Goal: Task Accomplishment & Management: Use online tool/utility

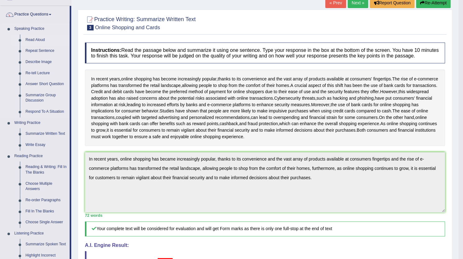
click at [38, 39] on link "Read Aloud" at bounding box center [46, 40] width 47 height 11
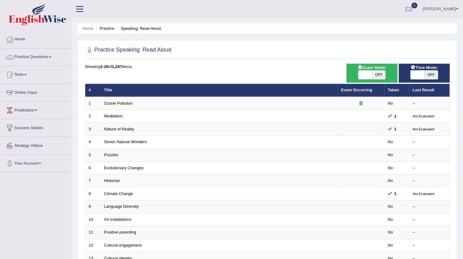
click at [379, 75] on span "OFF" at bounding box center [379, 75] width 14 height 9
checkbox input "true"
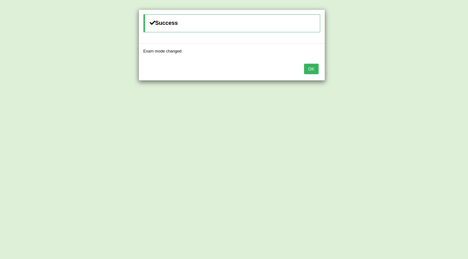
click at [310, 67] on button "OK" at bounding box center [311, 69] width 14 height 11
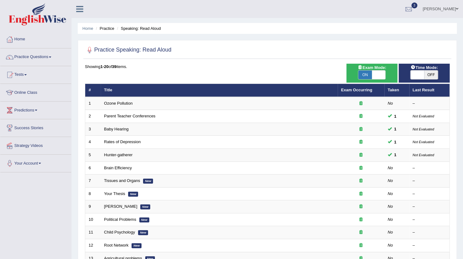
click at [365, 74] on span "ON" at bounding box center [365, 75] width 14 height 9
checkbox input "false"
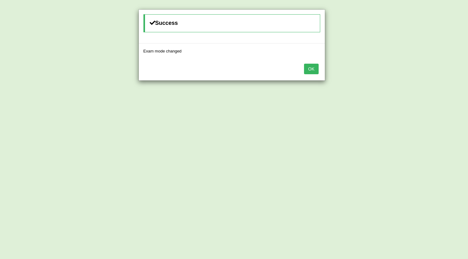
click at [309, 71] on button "OK" at bounding box center [311, 69] width 14 height 11
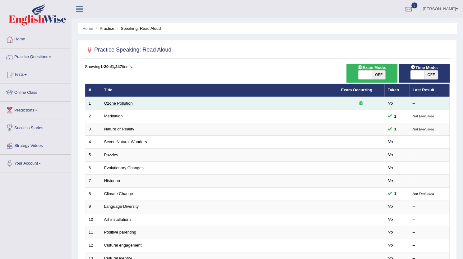
click at [119, 103] on link "Ozone Pollution" at bounding box center [118, 103] width 29 height 5
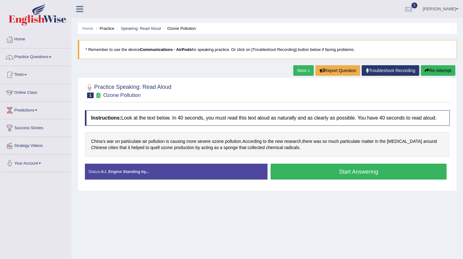
click at [354, 170] on button "Start Answering" at bounding box center [359, 172] width 176 height 16
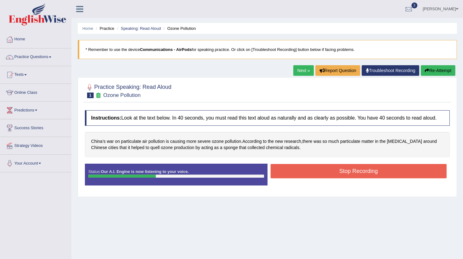
click at [344, 172] on button "Stop Recording" at bounding box center [359, 171] width 176 height 14
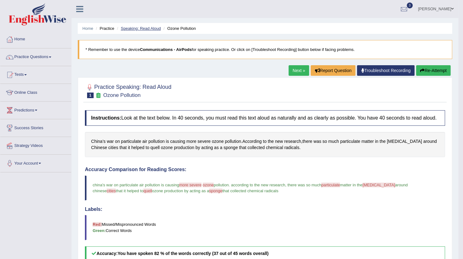
click at [139, 26] on link "Speaking: Read Aloud" at bounding box center [141, 28] width 40 height 5
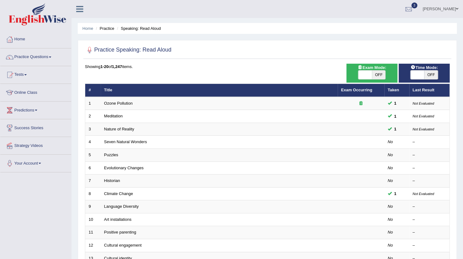
click at [374, 77] on span "OFF" at bounding box center [379, 75] width 14 height 9
checkbox input "true"
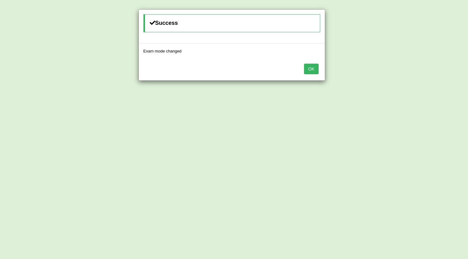
click at [313, 66] on button "OK" at bounding box center [311, 69] width 14 height 11
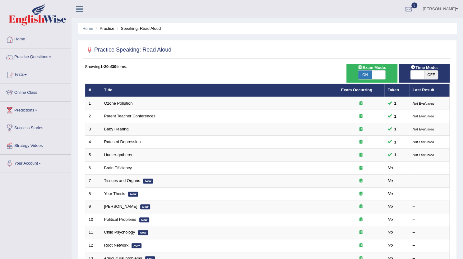
click at [432, 75] on span "OFF" at bounding box center [431, 75] width 14 height 9
checkbox input "true"
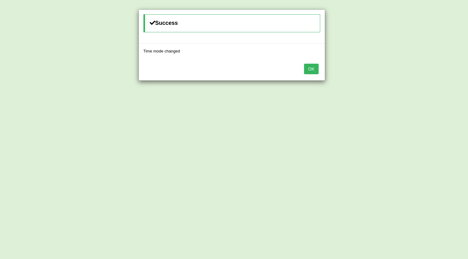
click at [311, 68] on button "OK" at bounding box center [311, 69] width 14 height 11
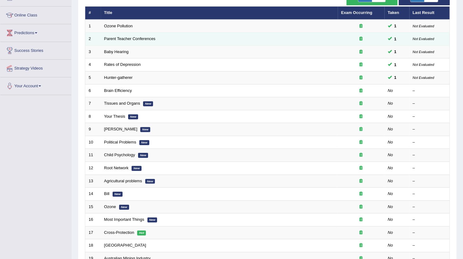
scroll to position [80, 0]
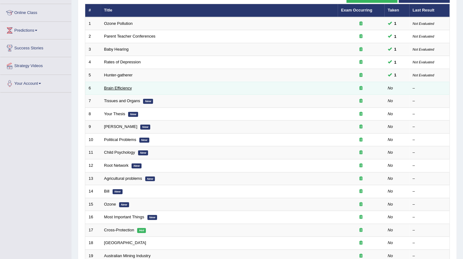
click at [118, 86] on link "Brain Efficiency" at bounding box center [118, 88] width 28 height 5
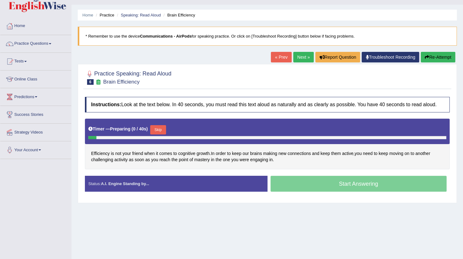
scroll to position [15, 0]
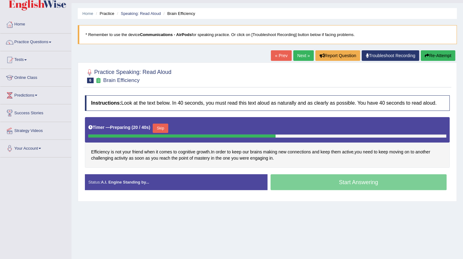
click at [157, 124] on button "Skip" at bounding box center [161, 128] width 16 height 9
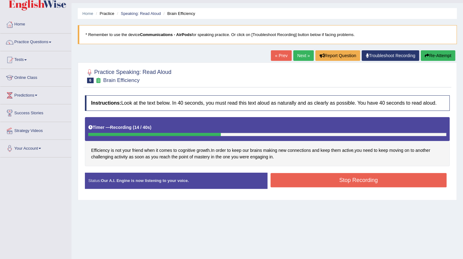
click at [302, 178] on button "Stop Recording" at bounding box center [359, 180] width 176 height 14
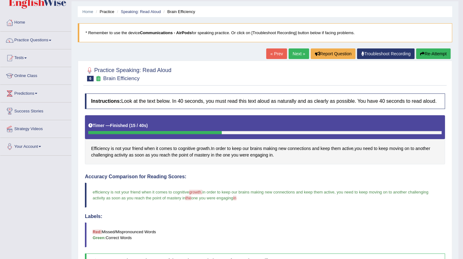
scroll to position [0, 0]
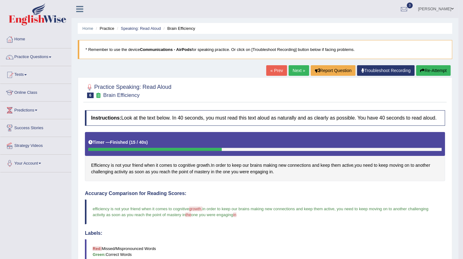
click at [294, 71] on link "Next »" at bounding box center [299, 70] width 21 height 11
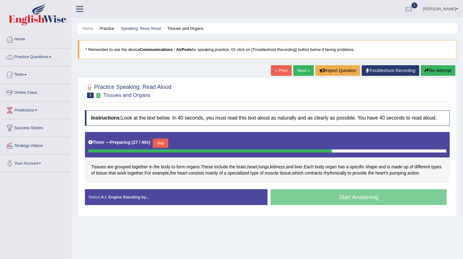
click at [159, 141] on button "Skip" at bounding box center [161, 143] width 16 height 9
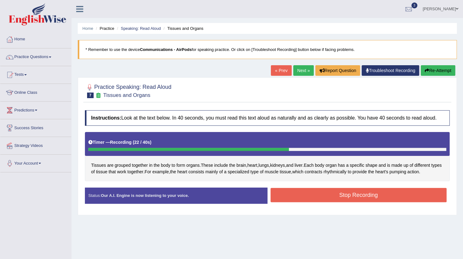
click at [345, 195] on button "Stop Recording" at bounding box center [359, 195] width 176 height 14
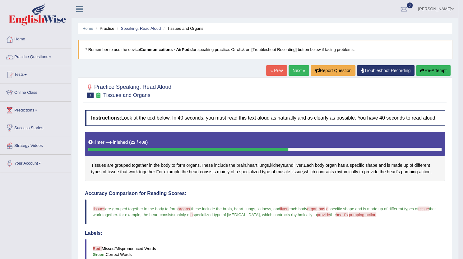
click at [294, 73] on link "Next »" at bounding box center [299, 70] width 21 height 11
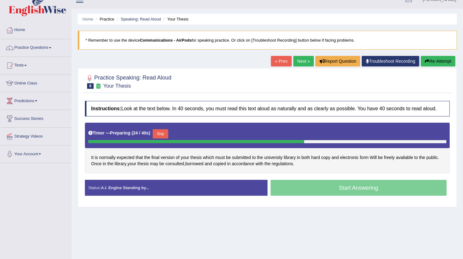
click at [167, 131] on button "Skip" at bounding box center [161, 133] width 16 height 9
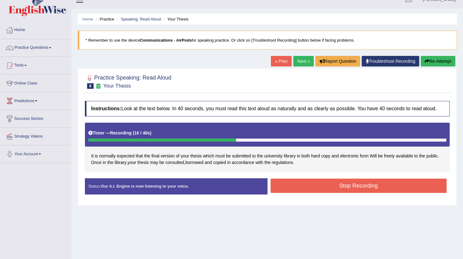
click at [307, 183] on button "Stop Recording" at bounding box center [359, 186] width 176 height 14
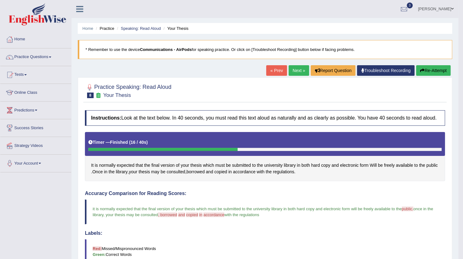
click at [300, 71] on link "Next »" at bounding box center [299, 70] width 21 height 11
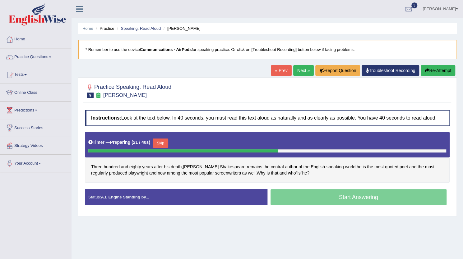
click at [166, 140] on button "Skip" at bounding box center [161, 143] width 16 height 9
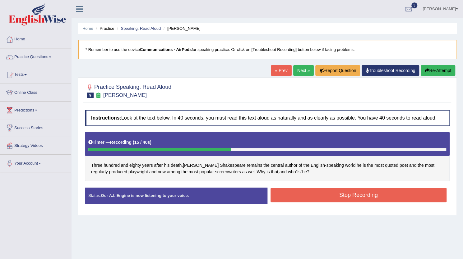
click at [324, 190] on button "Stop Recording" at bounding box center [359, 195] width 176 height 14
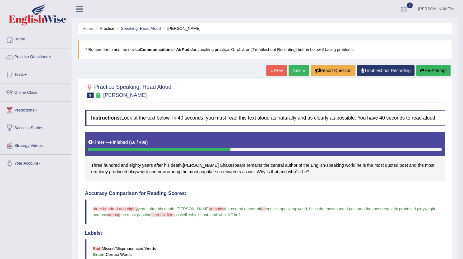
click at [302, 72] on link "Next »" at bounding box center [299, 70] width 21 height 11
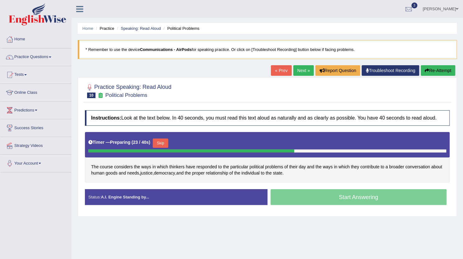
click at [165, 140] on button "Skip" at bounding box center [161, 143] width 16 height 9
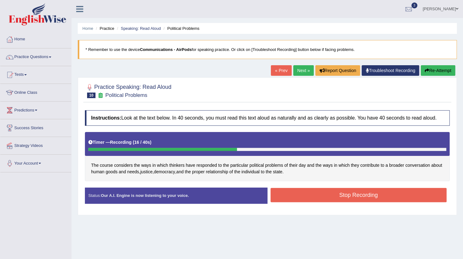
click at [304, 195] on button "Stop Recording" at bounding box center [359, 195] width 176 height 14
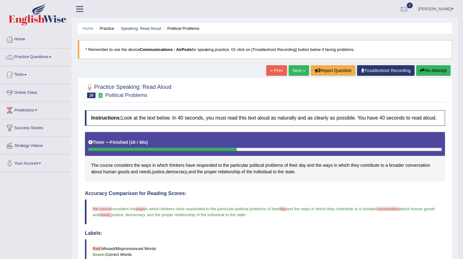
click at [293, 73] on link "Next »" at bounding box center [299, 70] width 21 height 11
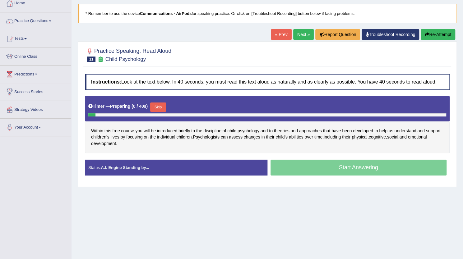
scroll to position [36, 0]
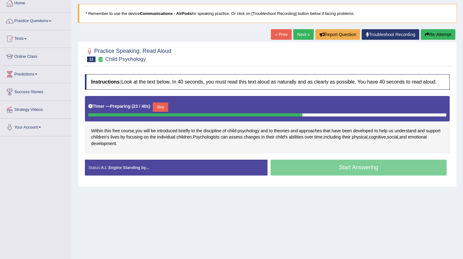
click at [168, 108] on button "Skip" at bounding box center [161, 107] width 16 height 9
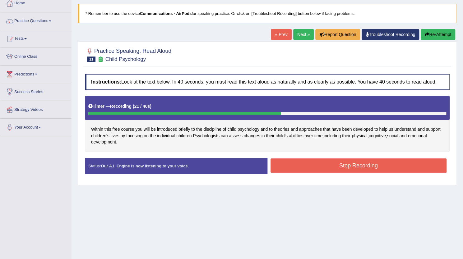
click at [311, 159] on button "Stop Recording" at bounding box center [359, 166] width 176 height 14
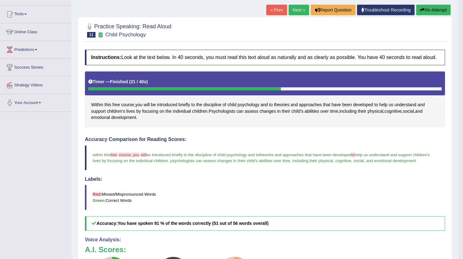
scroll to position [52, 0]
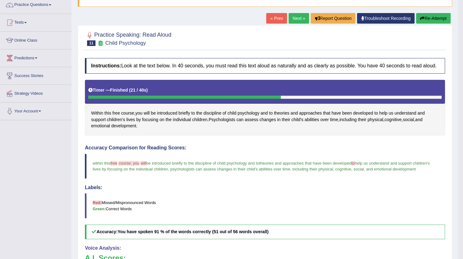
click at [249, 162] on span "be introduced briefly to the discipline of child psychology and to" at bounding box center [202, 163] width 113 height 5
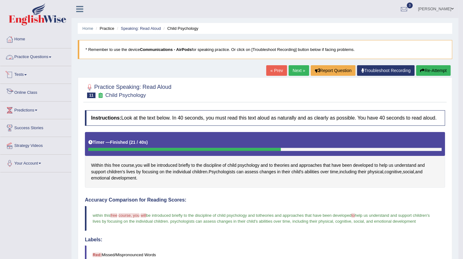
click at [30, 55] on link "Practice Questions" at bounding box center [35, 57] width 71 height 16
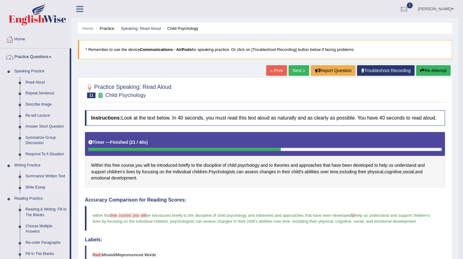
click at [37, 189] on link "Write Essay" at bounding box center [46, 187] width 47 height 11
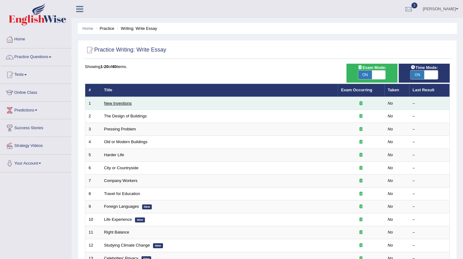
click at [120, 104] on link "New Inventions" at bounding box center [118, 103] width 28 height 5
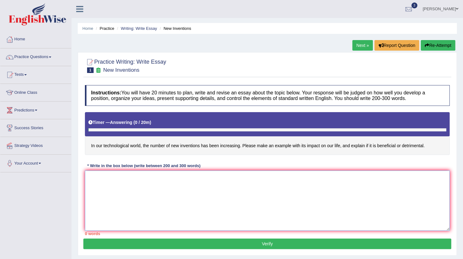
click at [184, 188] on textarea at bounding box center [267, 201] width 365 height 60
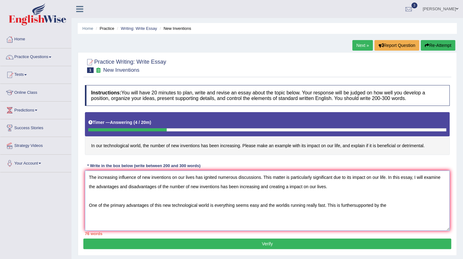
click at [353, 208] on textarea "The increasing influence of new inventions on our lives has ignited numerous di…" at bounding box center [267, 201] width 365 height 60
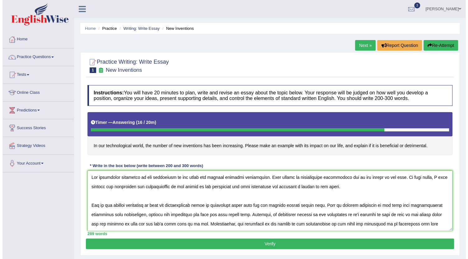
scroll to position [84, 0]
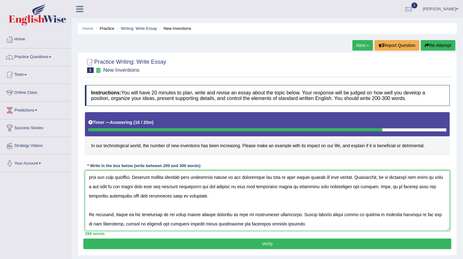
type textarea "The increasing influence of new inventions on our lives has ignited numerous di…"
click at [322, 245] on button "Verify" at bounding box center [267, 244] width 368 height 11
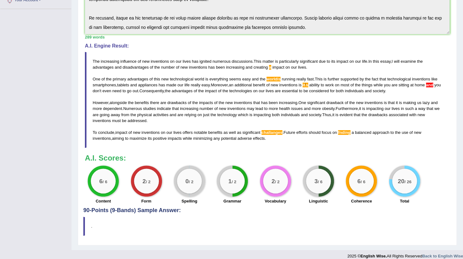
scroll to position [164, 0]
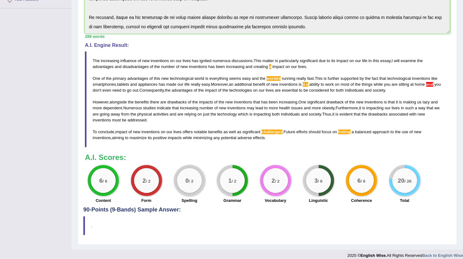
click at [296, 155] on h3 "A.I. Scores:" at bounding box center [267, 158] width 365 height 8
drag, startPoint x: 252, startPoint y: 134, endPoint x: 113, endPoint y: 54, distance: 160.7
click at [113, 54] on blockquote "The increasing influence of new inventions on our lives has ignited numerous di…" at bounding box center [267, 99] width 365 height 96
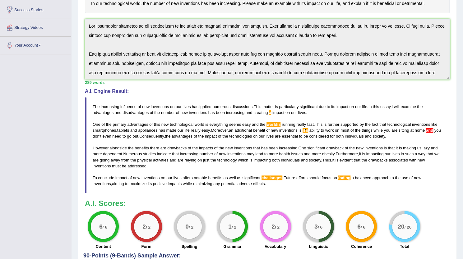
scroll to position [0, 0]
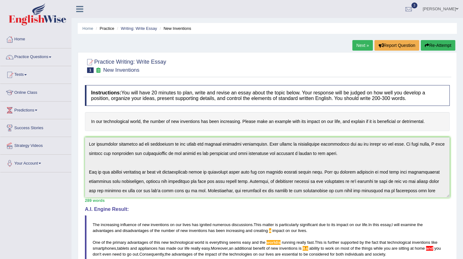
click at [430, 48] on button "Re-Attempt" at bounding box center [438, 45] width 35 height 11
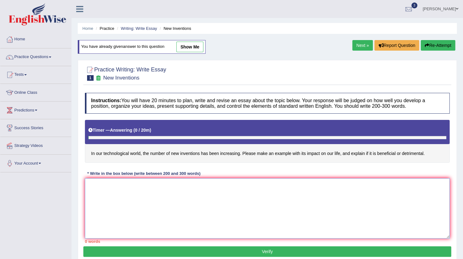
click at [161, 209] on textarea at bounding box center [267, 209] width 365 height 60
paste textarea "The increasing influence of new inventions on our lives has ignited numerous di…"
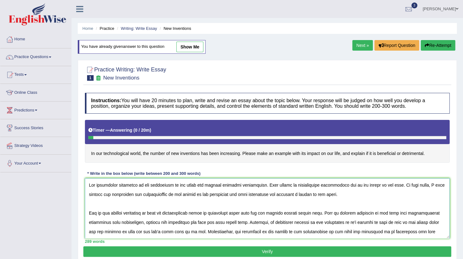
click at [286, 192] on textarea at bounding box center [267, 209] width 365 height 60
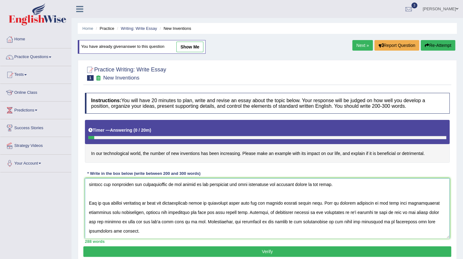
scroll to position [17, 0]
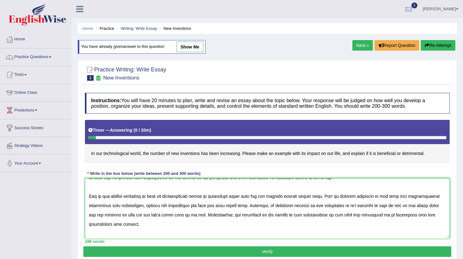
click at [287, 195] on textarea at bounding box center [267, 209] width 365 height 60
click at [128, 212] on textarea at bounding box center [267, 209] width 365 height 60
click at [176, 233] on textarea at bounding box center [267, 209] width 365 height 60
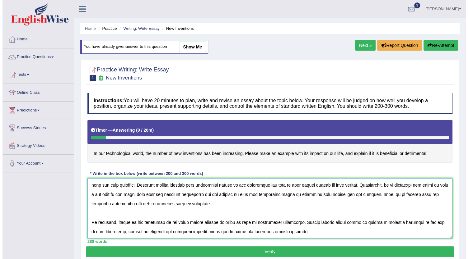
scroll to position [16, 0]
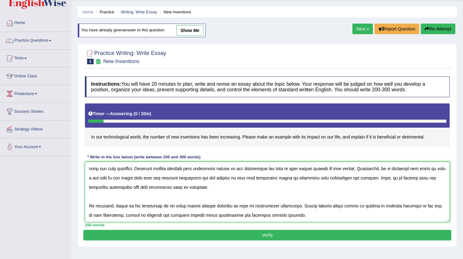
click at [283, 205] on textarea at bounding box center [267, 192] width 365 height 60
click at [355, 207] on textarea at bounding box center [267, 192] width 365 height 60
click at [404, 198] on textarea at bounding box center [267, 192] width 365 height 60
type textarea "The increasing influence of new inventions on our lives has ignited numerous di…"
click at [273, 237] on button "Verify" at bounding box center [267, 235] width 368 height 11
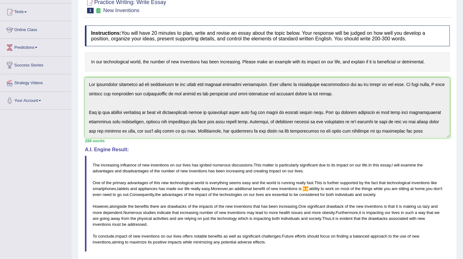
scroll to position [0, 0]
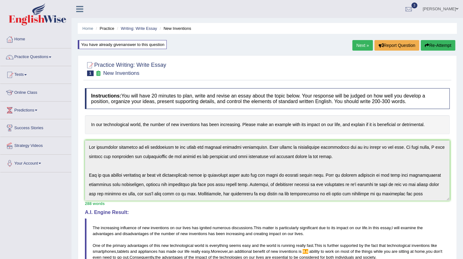
click at [429, 50] on button "Re-Attempt" at bounding box center [438, 45] width 35 height 11
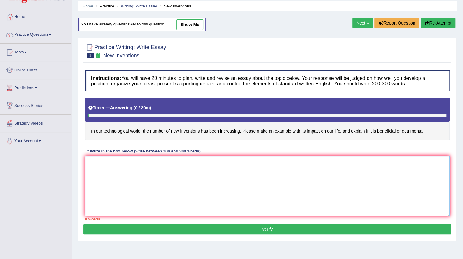
paste textarea "The increasing influence of new inventions on our lives has ignited numerous di…"
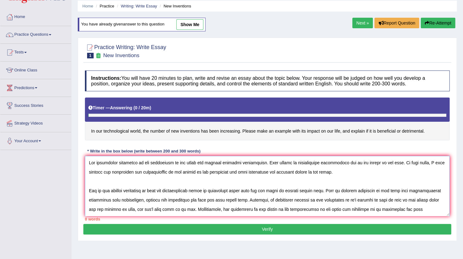
click at [257, 165] on textarea at bounding box center [267, 186] width 365 height 60
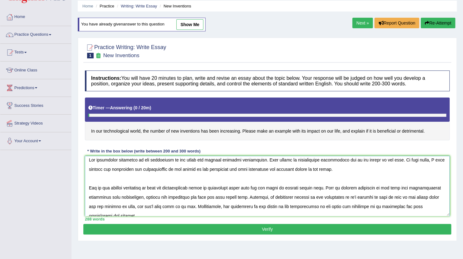
scroll to position [2, 0]
click at [352, 198] on textarea at bounding box center [267, 186] width 365 height 60
type textarea "The increasing influence of new inventions on our lives has ignited numerous di…"
click at [283, 224] on button "Verify" at bounding box center [267, 229] width 368 height 11
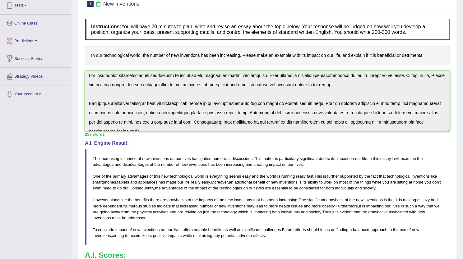
scroll to position [172, 0]
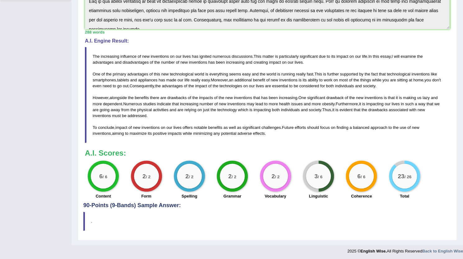
click at [328, 185] on div "3 / 6" at bounding box center [318, 176] width 31 height 31
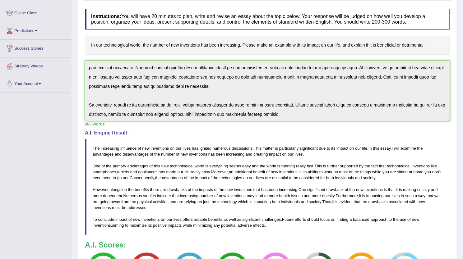
scroll to position [0, 0]
